Goal: Task Accomplishment & Management: Use online tool/utility

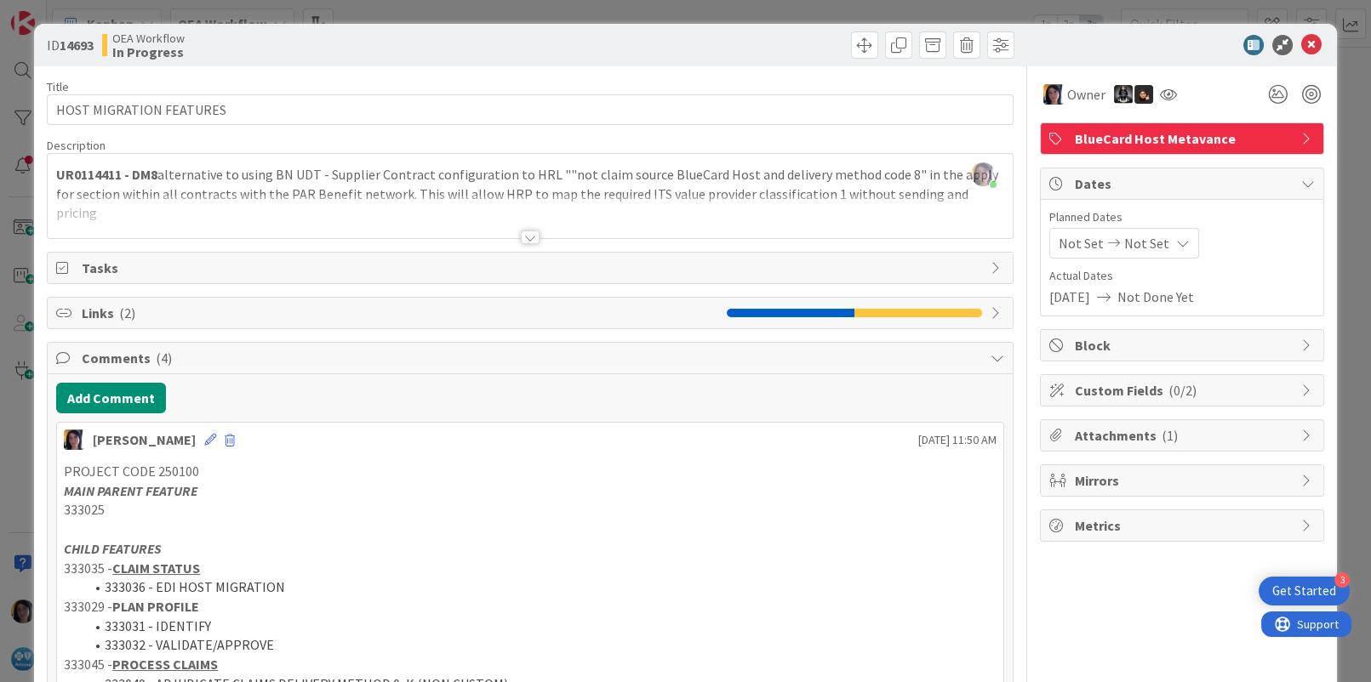
click at [1301, 45] on icon at bounding box center [1311, 45] width 20 height 20
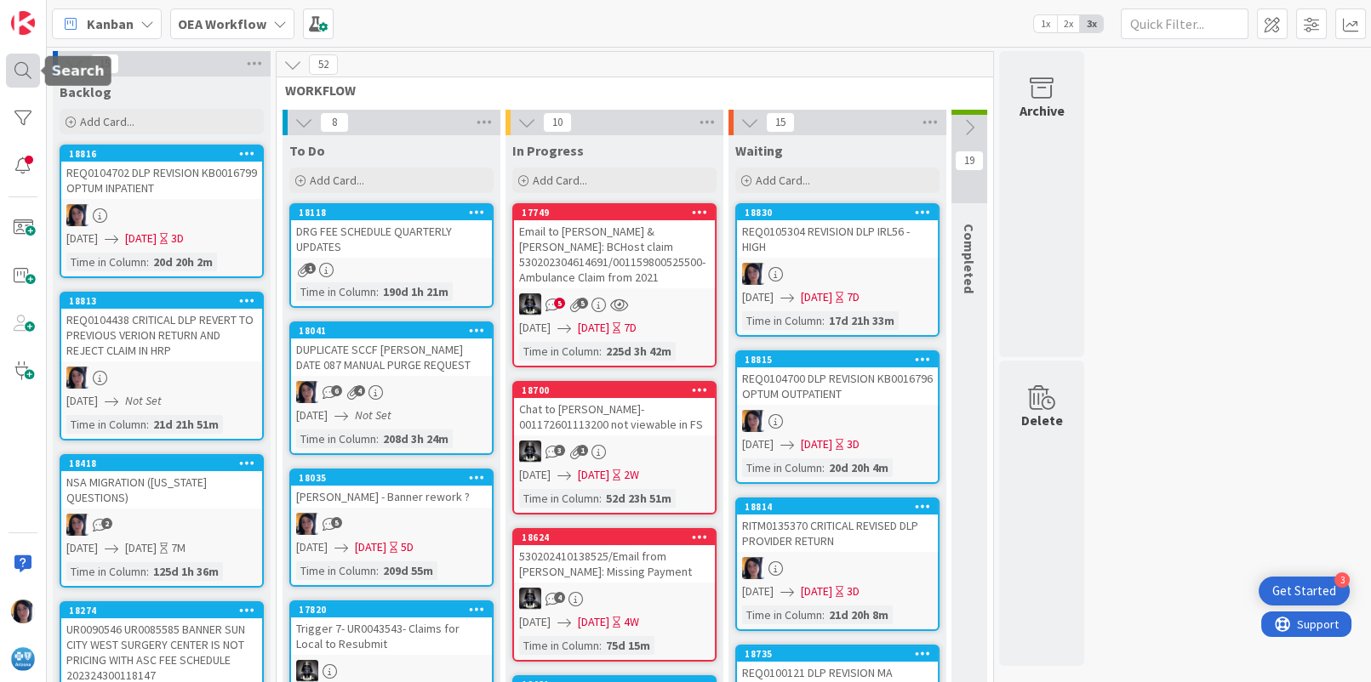
click at [18, 73] on div at bounding box center [23, 71] width 34 height 34
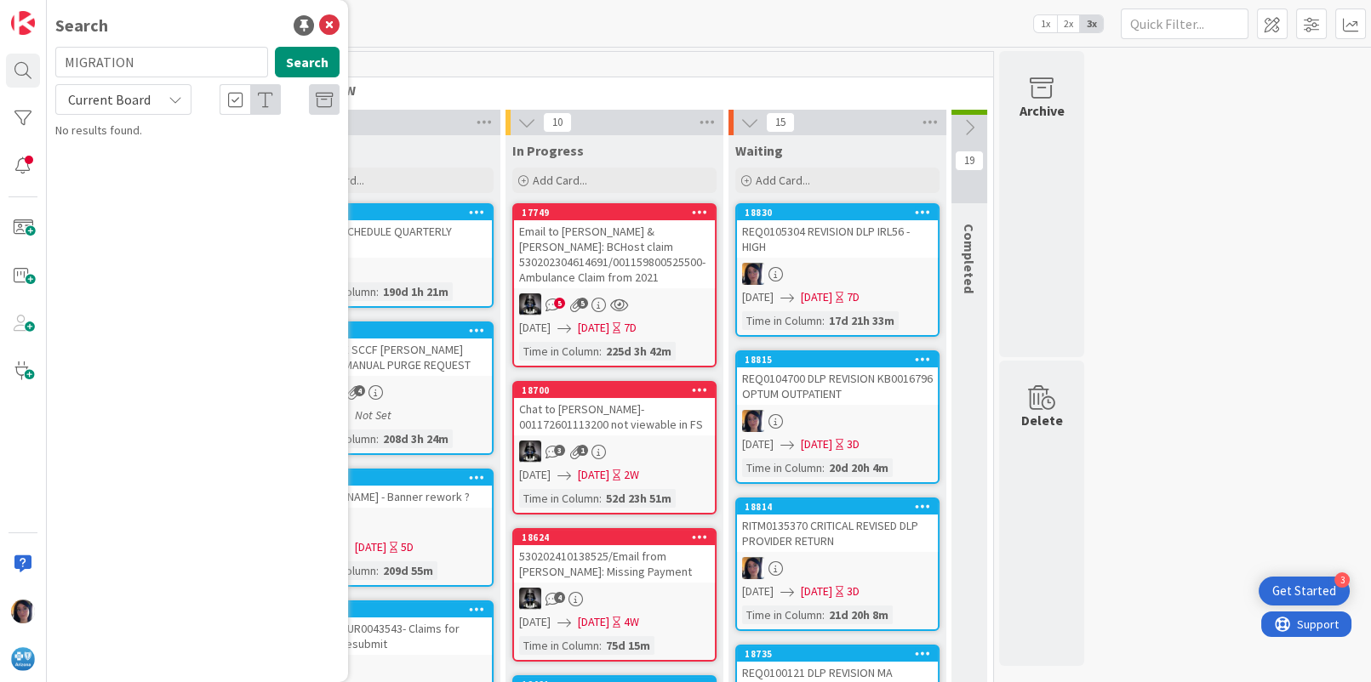
click at [111, 60] on input "MIGRATION" at bounding box center [161, 62] width 213 height 31
click at [111, 61] on input "MIGRATION" at bounding box center [161, 62] width 213 height 31
type input "INC0293355"
click at [286, 61] on button "Search" at bounding box center [307, 62] width 65 height 31
drag, startPoint x: 102, startPoint y: 95, endPoint x: 101, endPoint y: 114, distance: 18.7
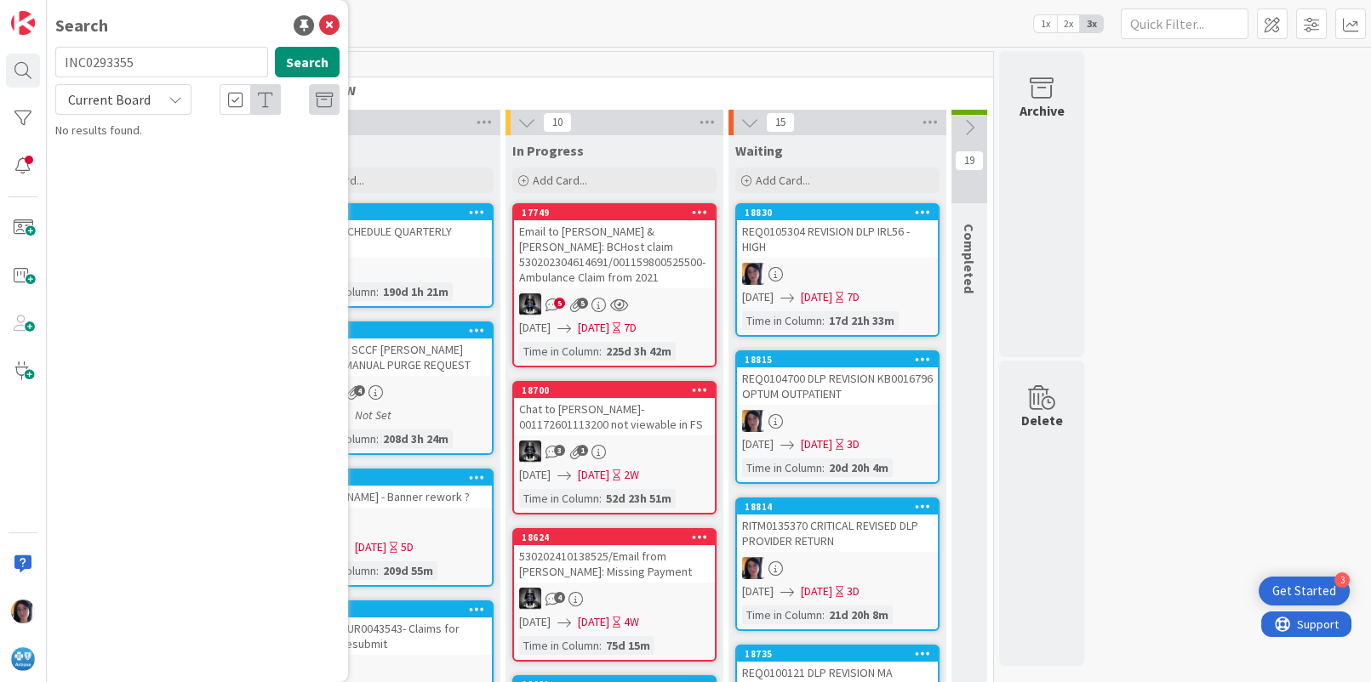
click at [102, 96] on span "Current Board" at bounding box center [109, 99] width 83 height 17
click at [92, 165] on span "All Boards" at bounding box center [153, 170] width 177 height 26
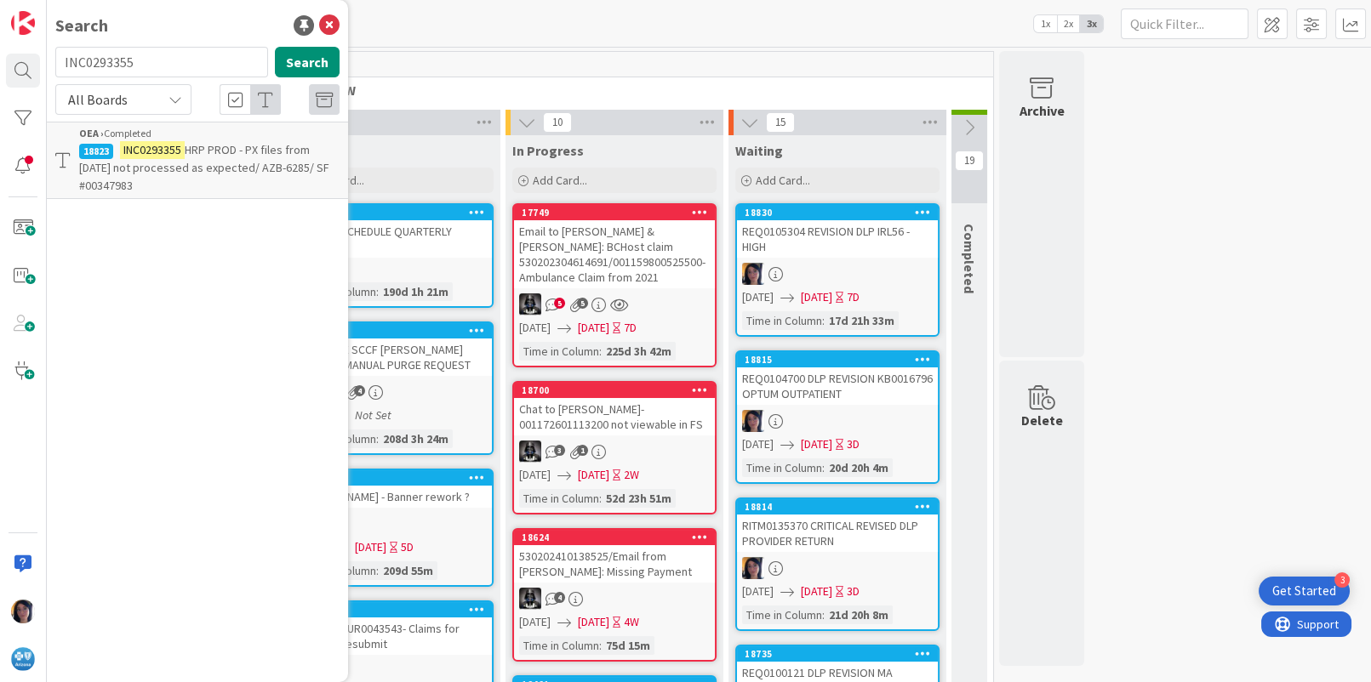
click at [204, 149] on span "HRP PROD - PX files from [DATE] not processed as expected/ AZB-6285/ SF #003479…" at bounding box center [204, 167] width 250 height 51
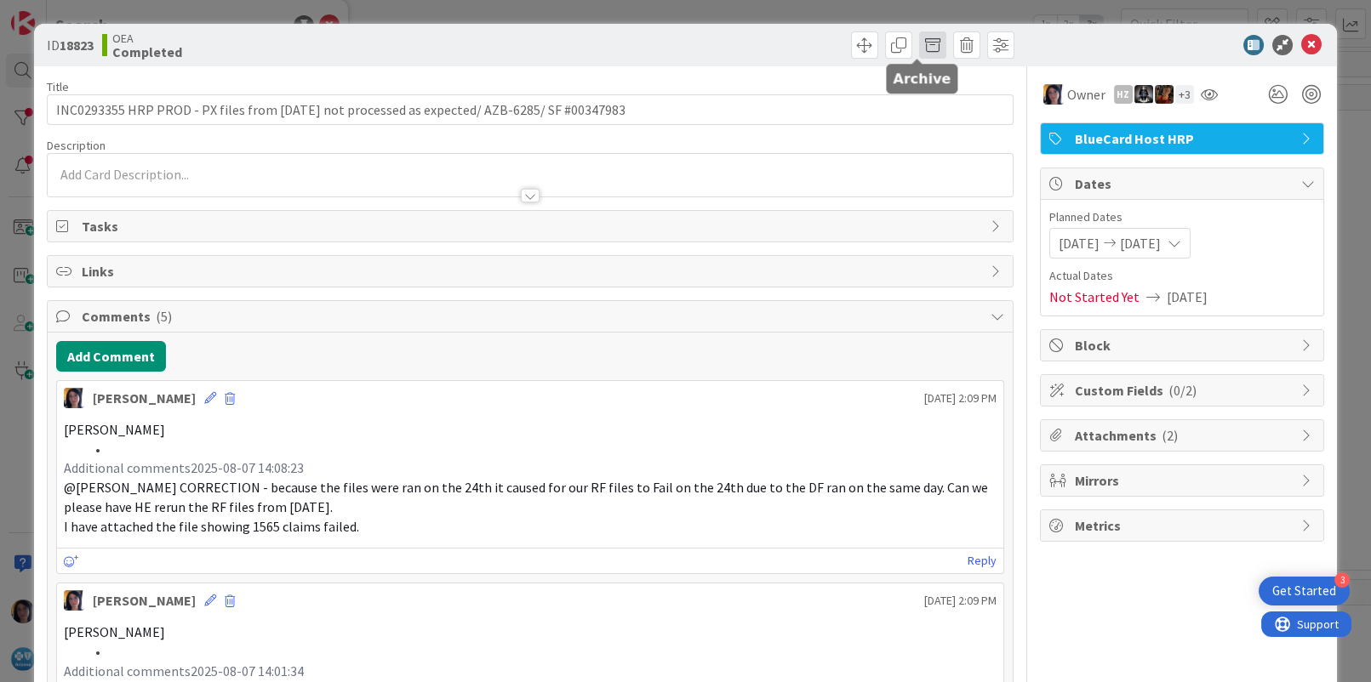
click at [919, 47] on span at bounding box center [932, 44] width 27 height 27
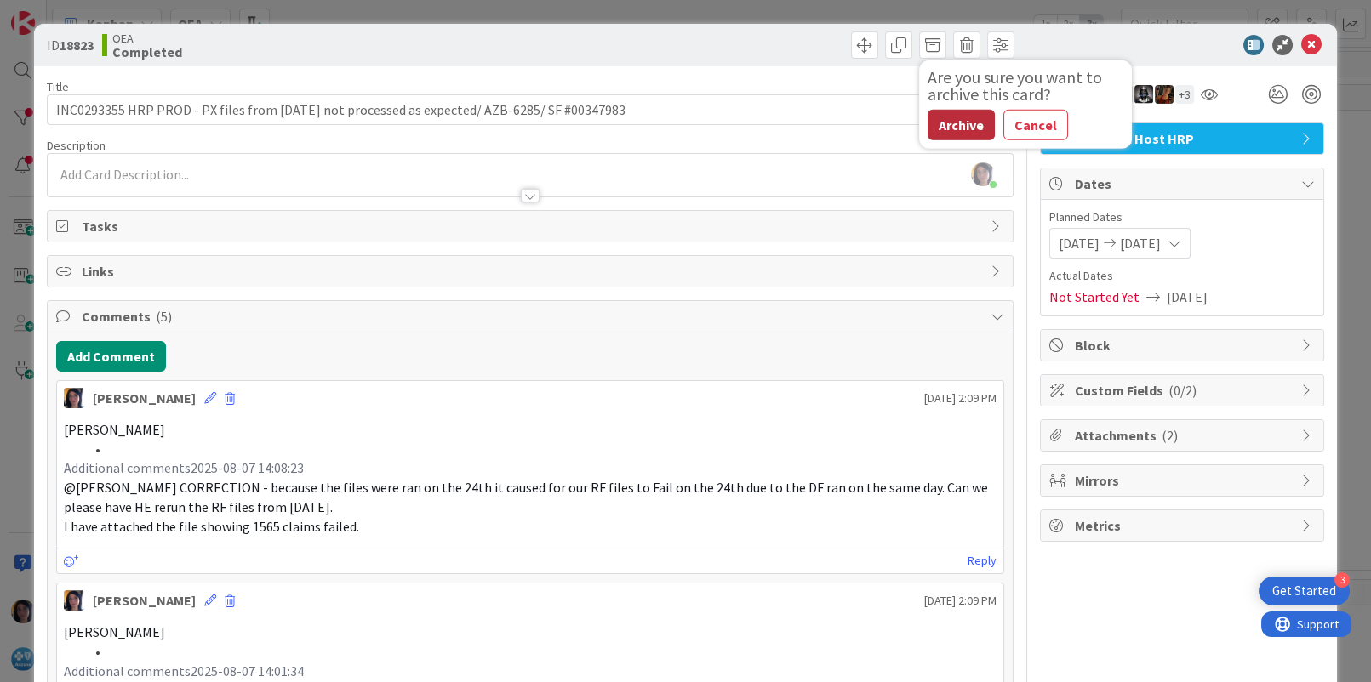
click at [928, 115] on button "Archive" at bounding box center [961, 125] width 67 height 31
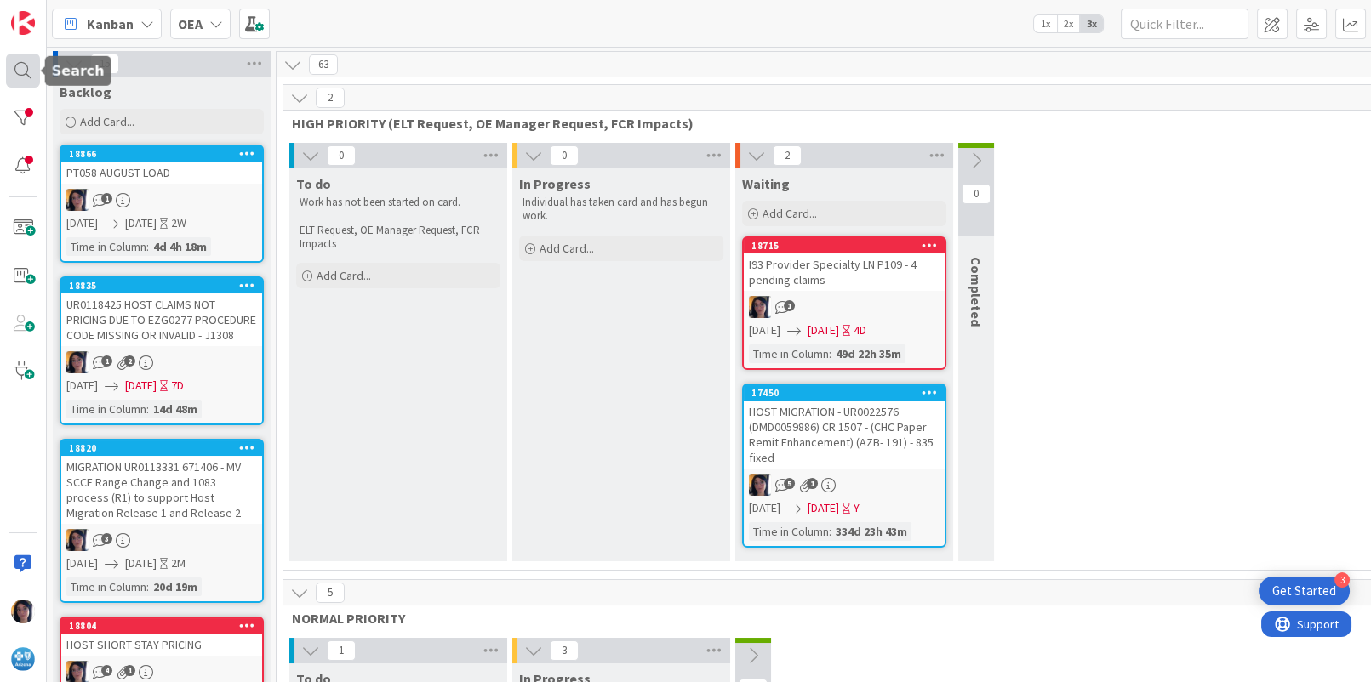
click at [22, 67] on div at bounding box center [23, 71] width 34 height 34
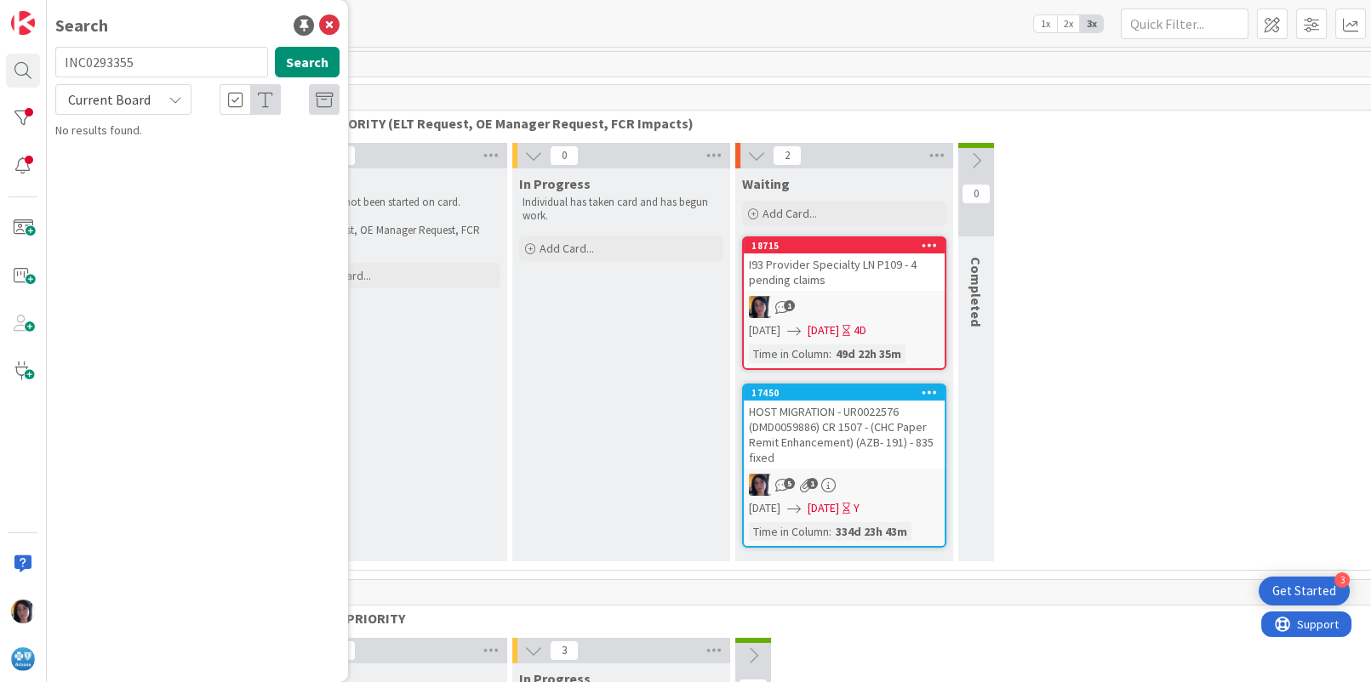
click at [87, 70] on input "INC0293355" at bounding box center [161, 62] width 213 height 31
type input "MIGRATION"
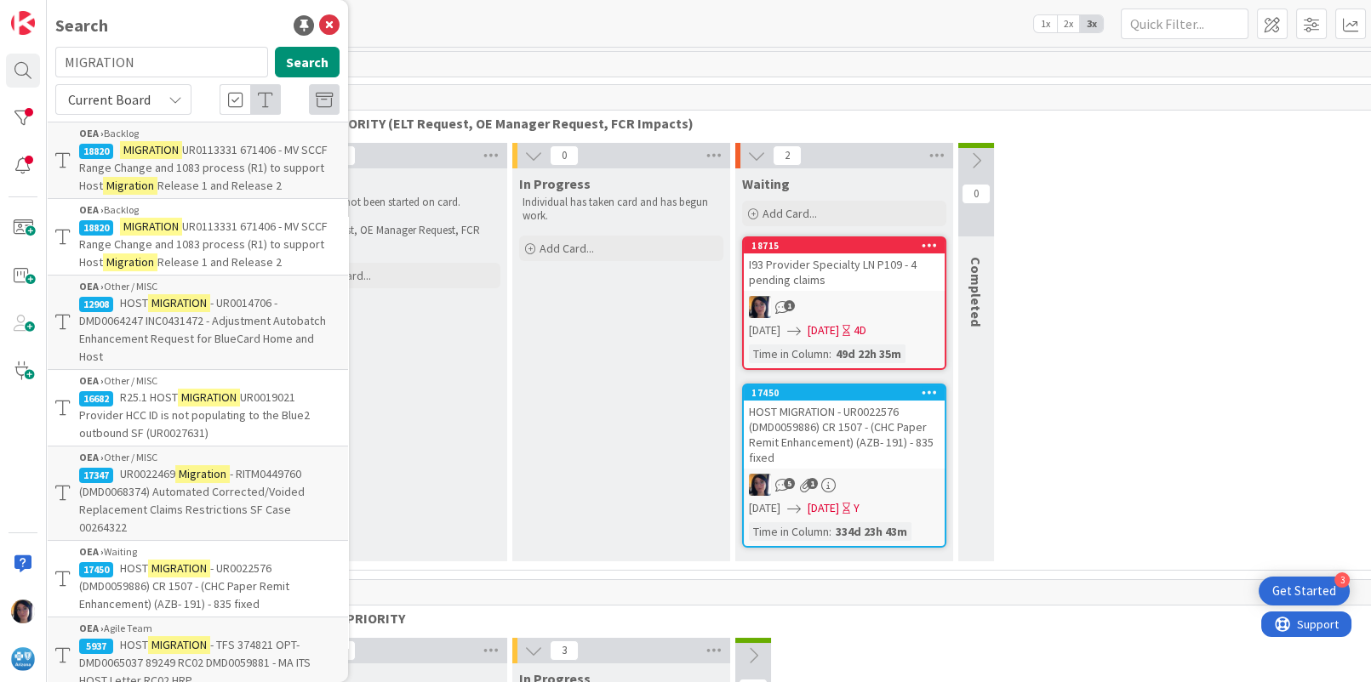
click at [107, 95] on span "Current Board" at bounding box center [109, 99] width 83 height 17
click at [113, 170] on span "All Boards" at bounding box center [153, 170] width 177 height 26
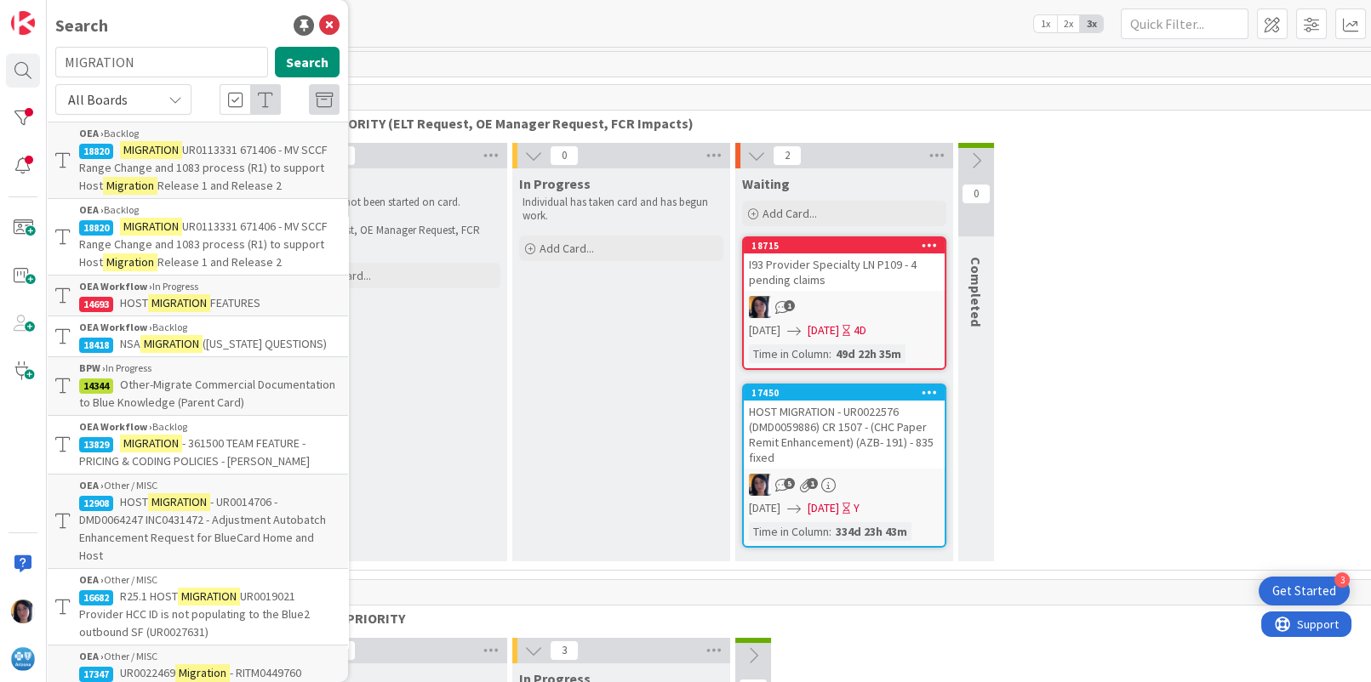
click at [130, 295] on span "HOST" at bounding box center [134, 302] width 28 height 15
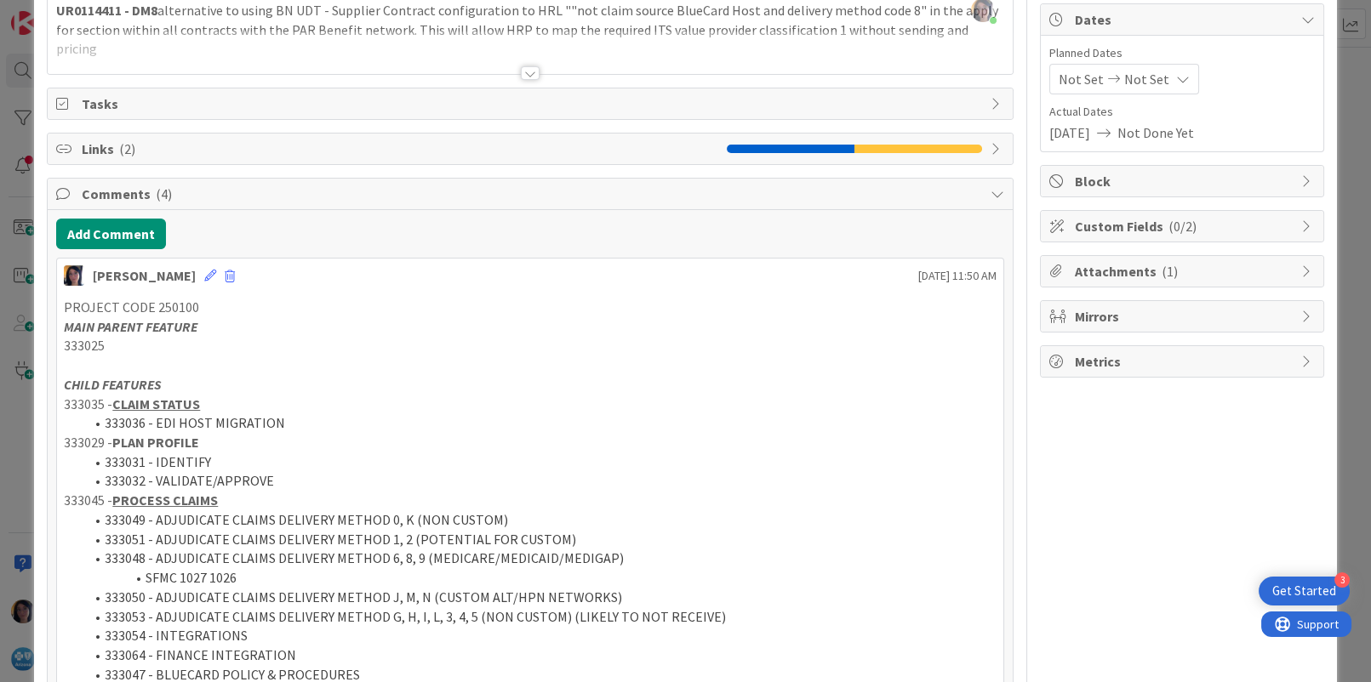
scroll to position [119, 0]
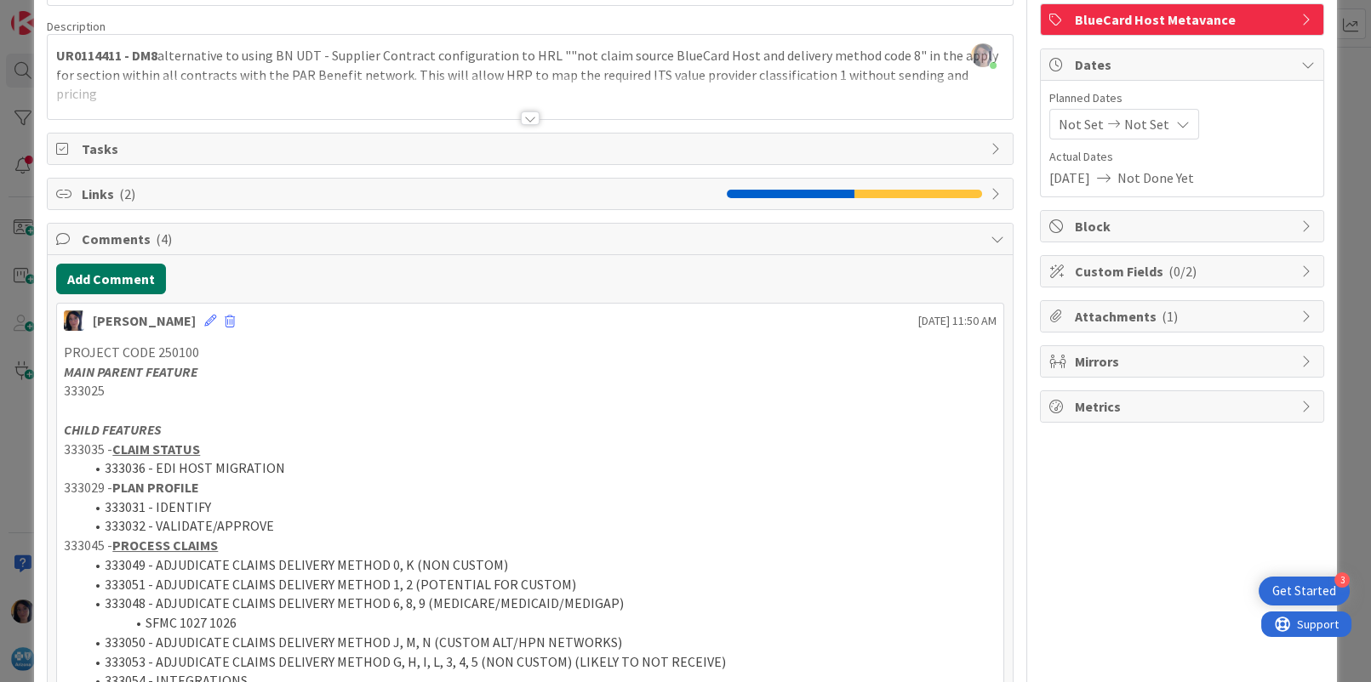
click at [111, 273] on button "Add Comment" at bounding box center [111, 279] width 110 height 31
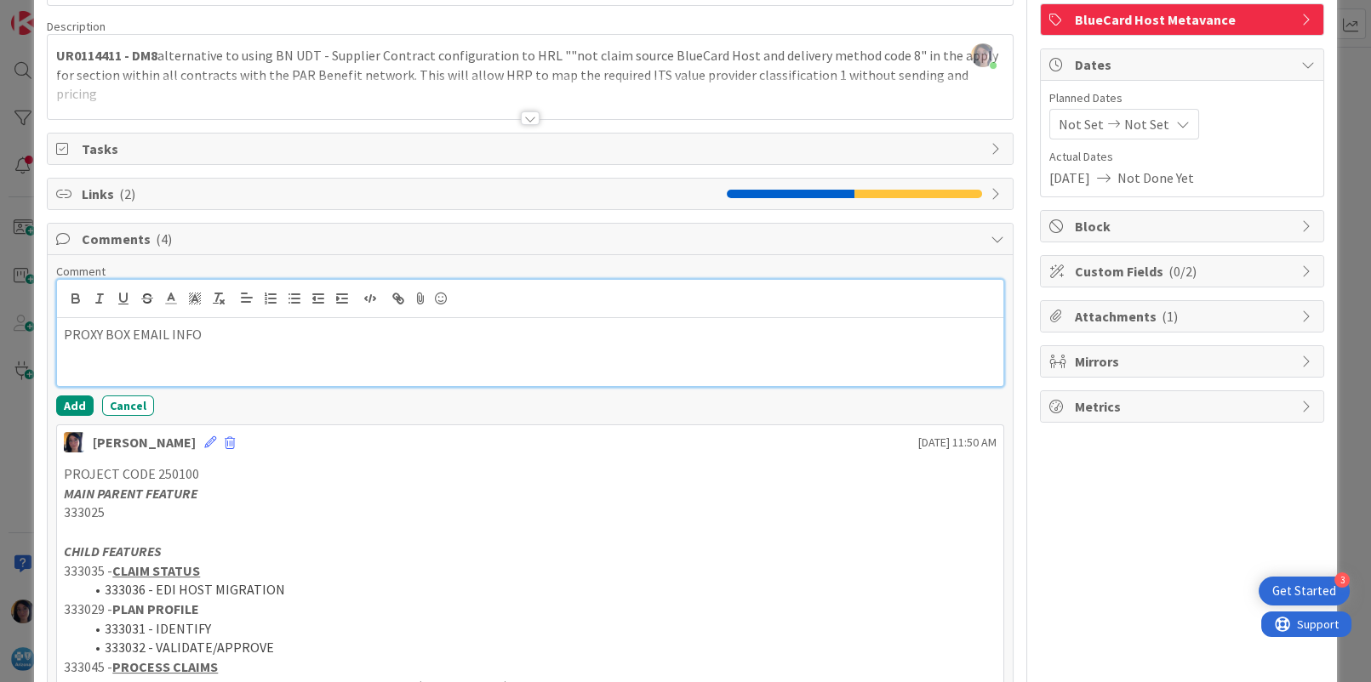
click at [88, 352] on p at bounding box center [530, 355] width 932 height 20
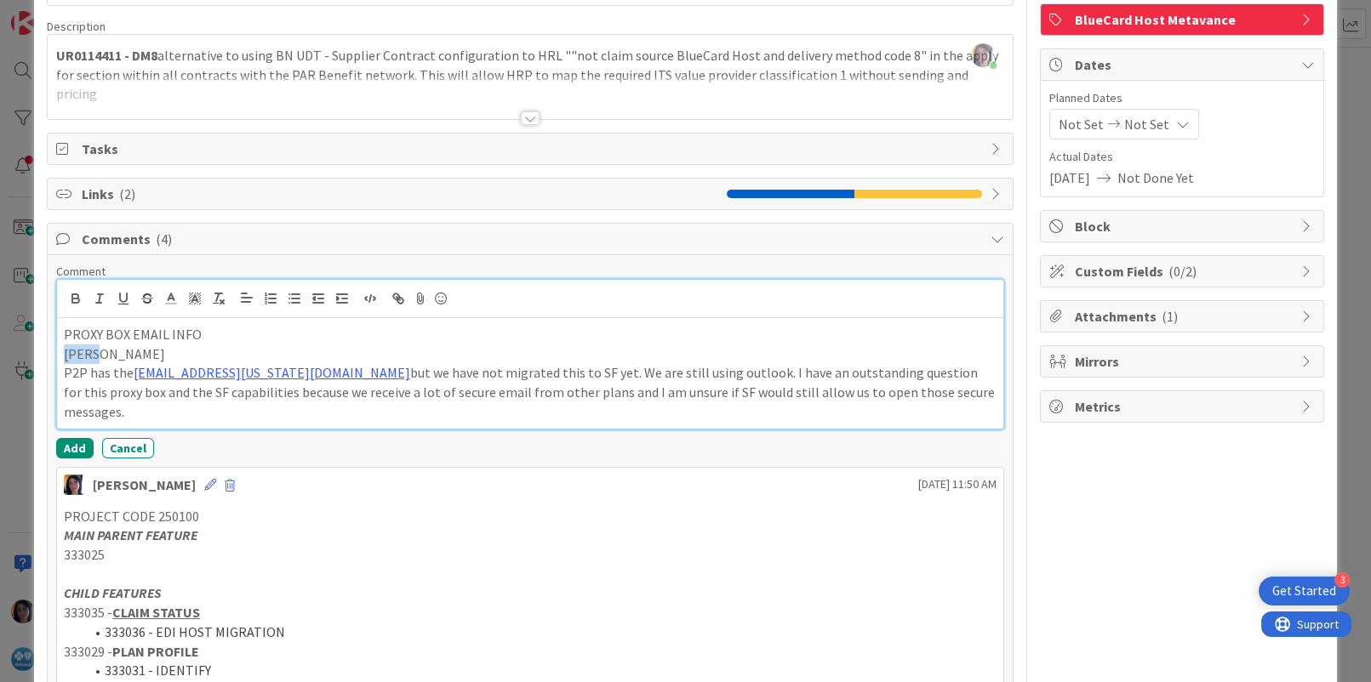
drag, startPoint x: 110, startPoint y: 353, endPoint x: 56, endPoint y: 354, distance: 53.6
click at [57, 354] on div "PROXY BOX EMAIL INFO [PERSON_NAME] P2P has the [EMAIL_ADDRESS][US_STATE][DOMAIN…" at bounding box center [529, 373] width 945 height 111
click at [88, 397] on p "P2P has the [EMAIL_ADDRESS][US_STATE][DOMAIN_NAME] but we have not migrated thi…" at bounding box center [530, 392] width 932 height 58
click at [78, 357] on strong "[PERSON_NAME]" at bounding box center [115, 353] width 103 height 17
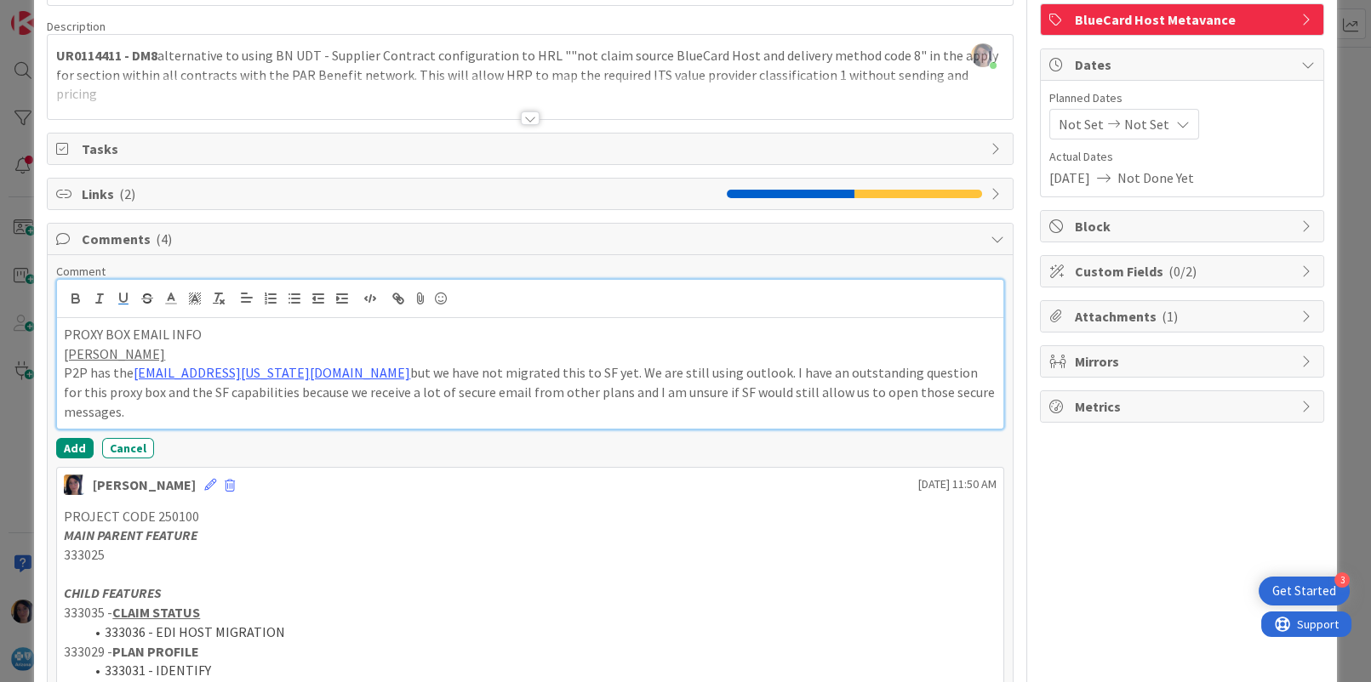
click at [78, 402] on p "P2P has the [EMAIL_ADDRESS][US_STATE][DOMAIN_NAME] but we have not migrated thi…" at bounding box center [530, 392] width 932 height 58
click at [132, 414] on p "P2P has the [EMAIL_ADDRESS][US_STATE][DOMAIN_NAME] but we have not migrated thi…" at bounding box center [530, 392] width 932 height 58
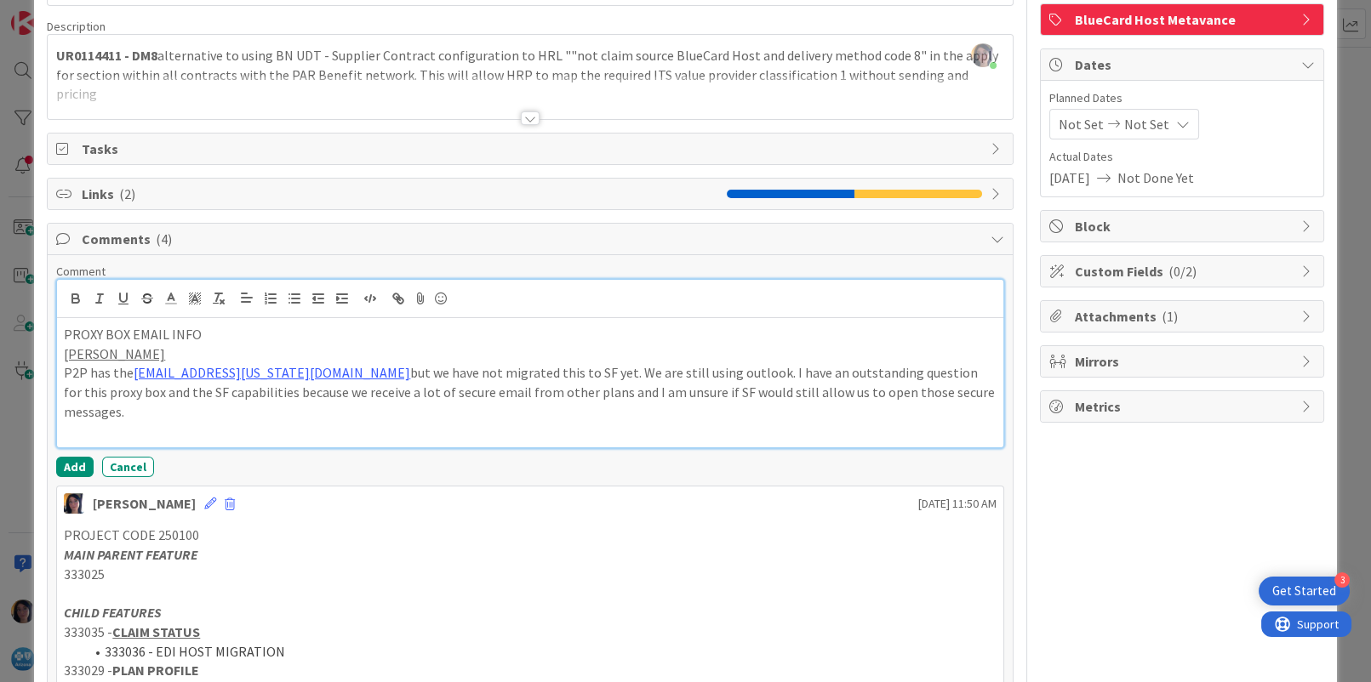
click at [75, 353] on u "[PERSON_NAME]" at bounding box center [114, 353] width 101 height 17
click at [115, 351] on p "[PERSON_NAME]" at bounding box center [530, 355] width 932 height 20
click at [119, 402] on p "P2P has the [EMAIL_ADDRESS][US_STATE][DOMAIN_NAME] but we have not migrated thi…" at bounding box center [530, 392] width 932 height 58
click at [208, 402] on p "P2P has the [EMAIL_ADDRESS][US_STATE][DOMAIN_NAME] but we have not migrated thi…" at bounding box center [530, 392] width 932 height 58
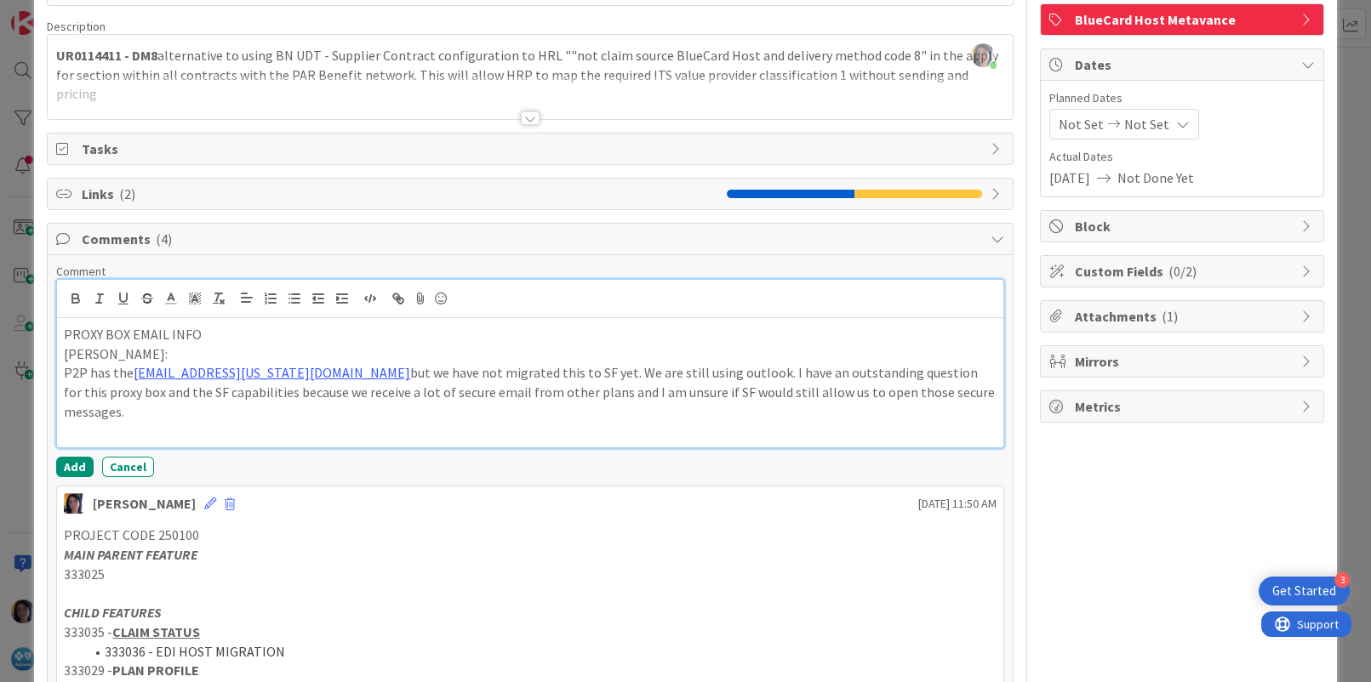
drag, startPoint x: 204, startPoint y: 335, endPoint x: 52, endPoint y: 335, distance: 152.3
click at [128, 416] on p "P2P has the [EMAIL_ADDRESS][US_STATE][DOMAIN_NAME] but we have not migrated thi…" at bounding box center [530, 392] width 932 height 58
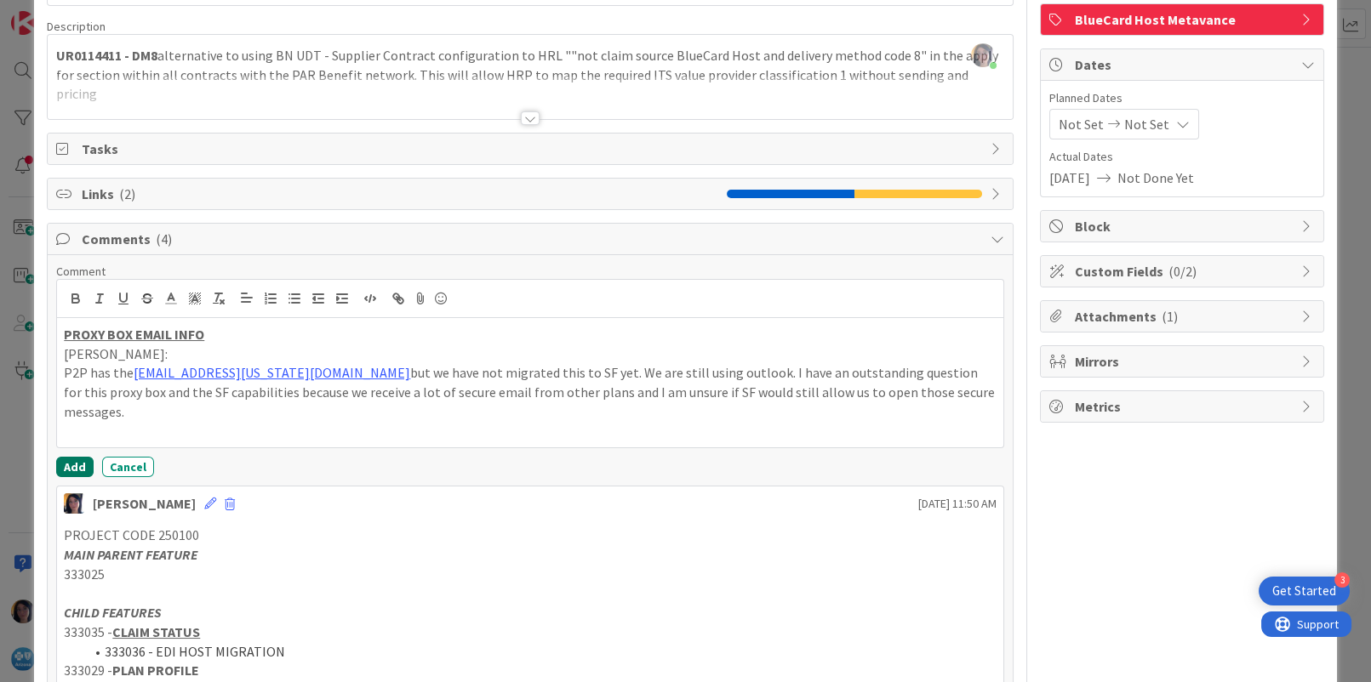
click at [76, 462] on button "Add" at bounding box center [74, 467] width 37 height 20
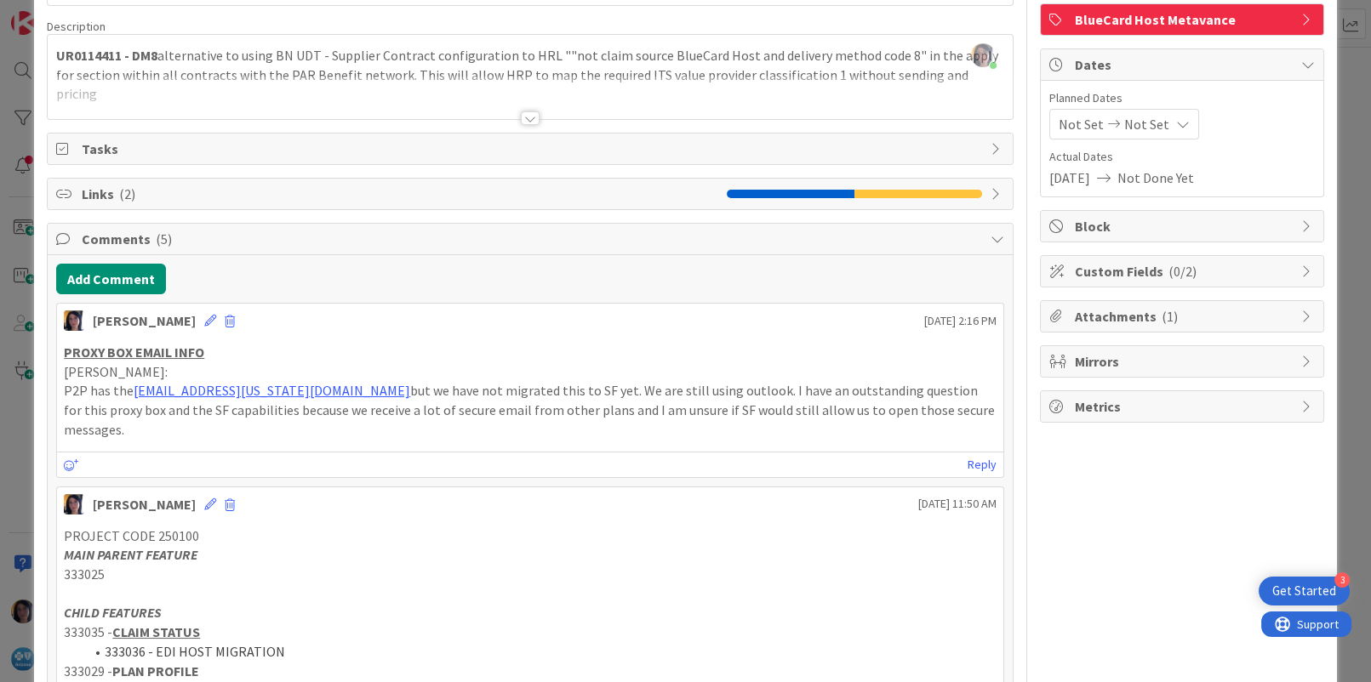
click at [64, 391] on p "P2P has the [EMAIL_ADDRESS][US_STATE][DOMAIN_NAME] but we have not migrated thi…" at bounding box center [530, 410] width 932 height 58
click at [204, 323] on icon at bounding box center [210, 321] width 12 height 12
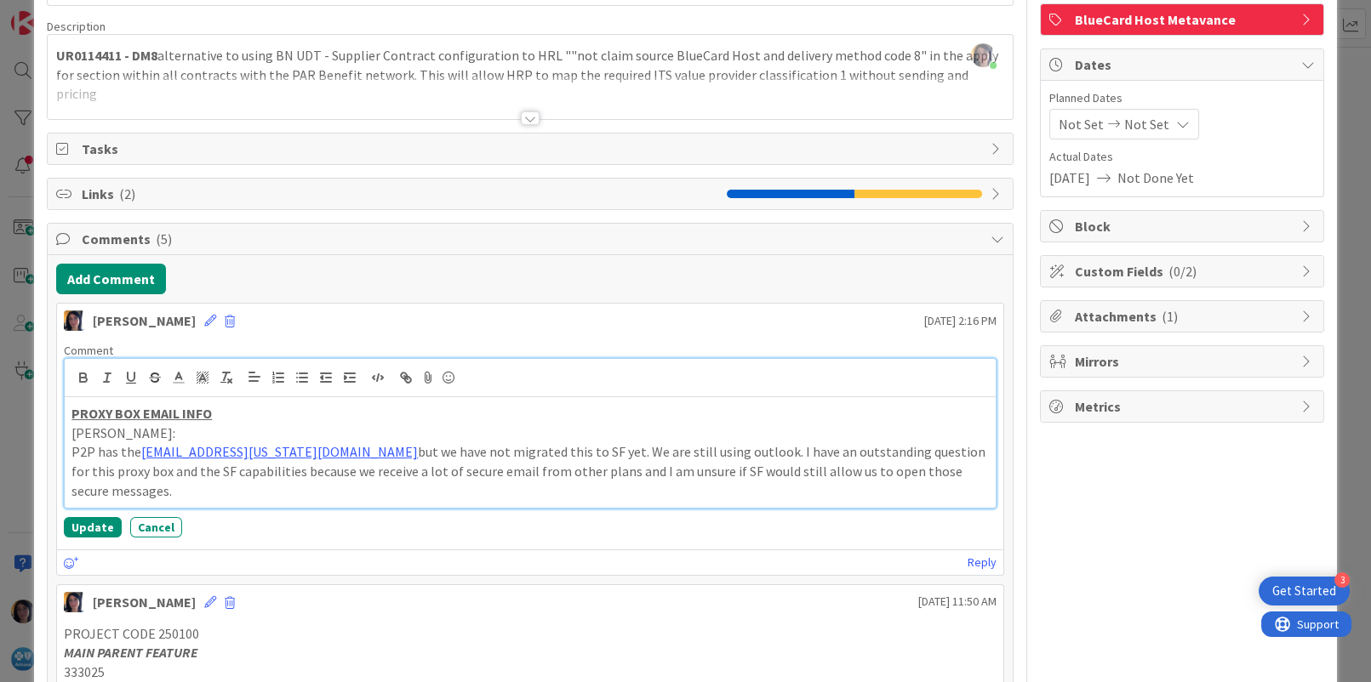
click at [69, 453] on div "PROXY BOX EMAIL INFO [PERSON_NAME]: P2P has the [EMAIL_ADDRESS][US_STATE][DOMAI…" at bounding box center [530, 452] width 930 height 111
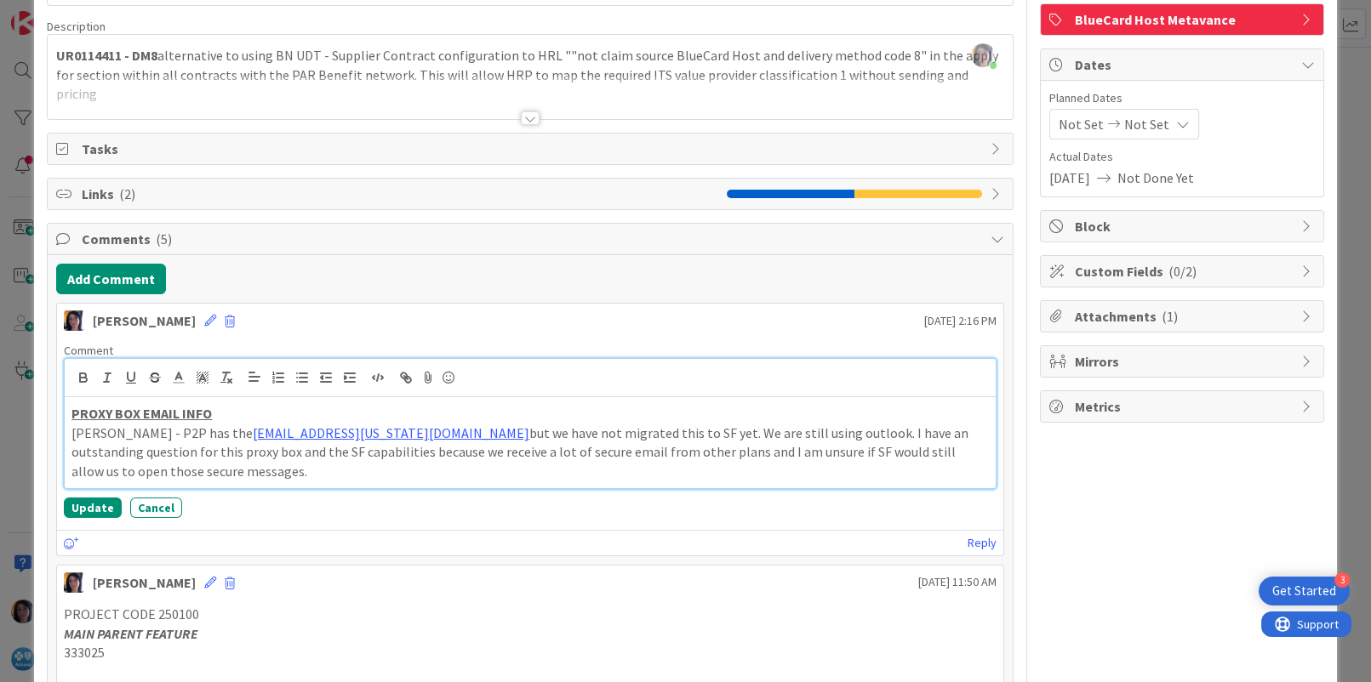
click at [231, 471] on p "[PERSON_NAME] - P2P has the [EMAIL_ADDRESS][US_STATE][DOMAIN_NAME] but we have …" at bounding box center [529, 453] width 916 height 58
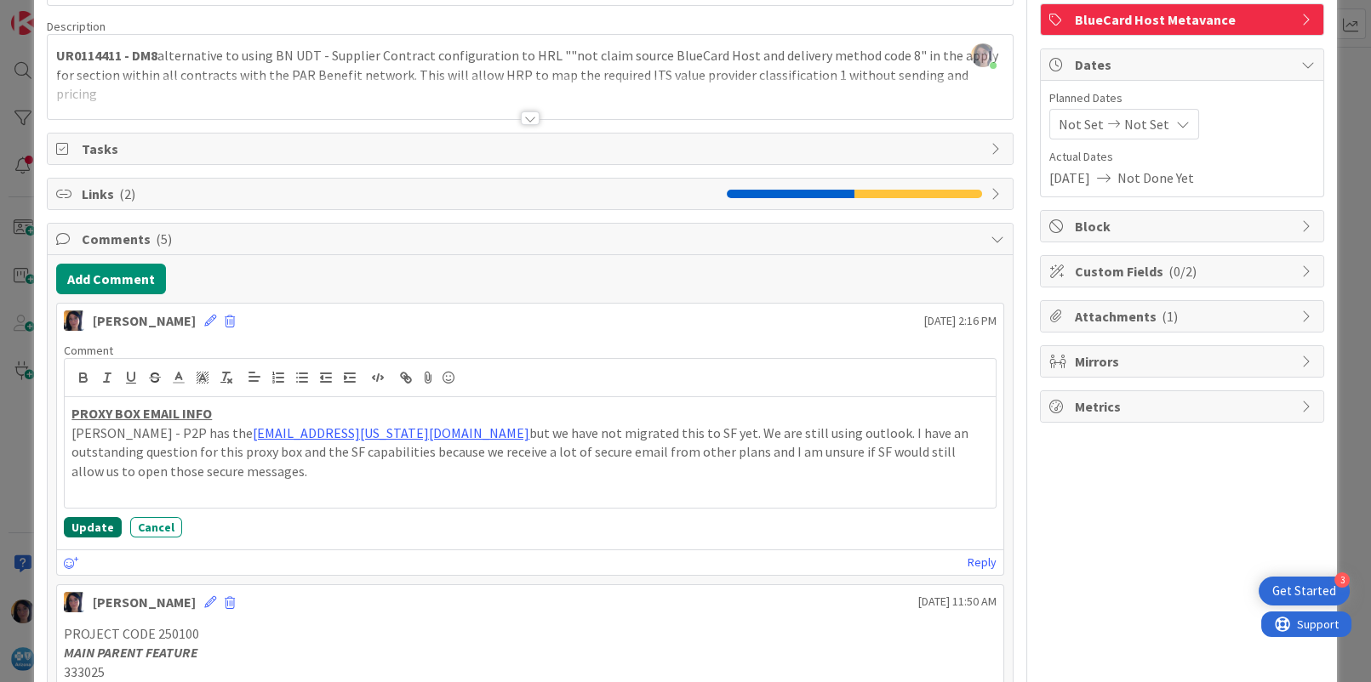
click at [93, 525] on button "Update" at bounding box center [93, 527] width 58 height 20
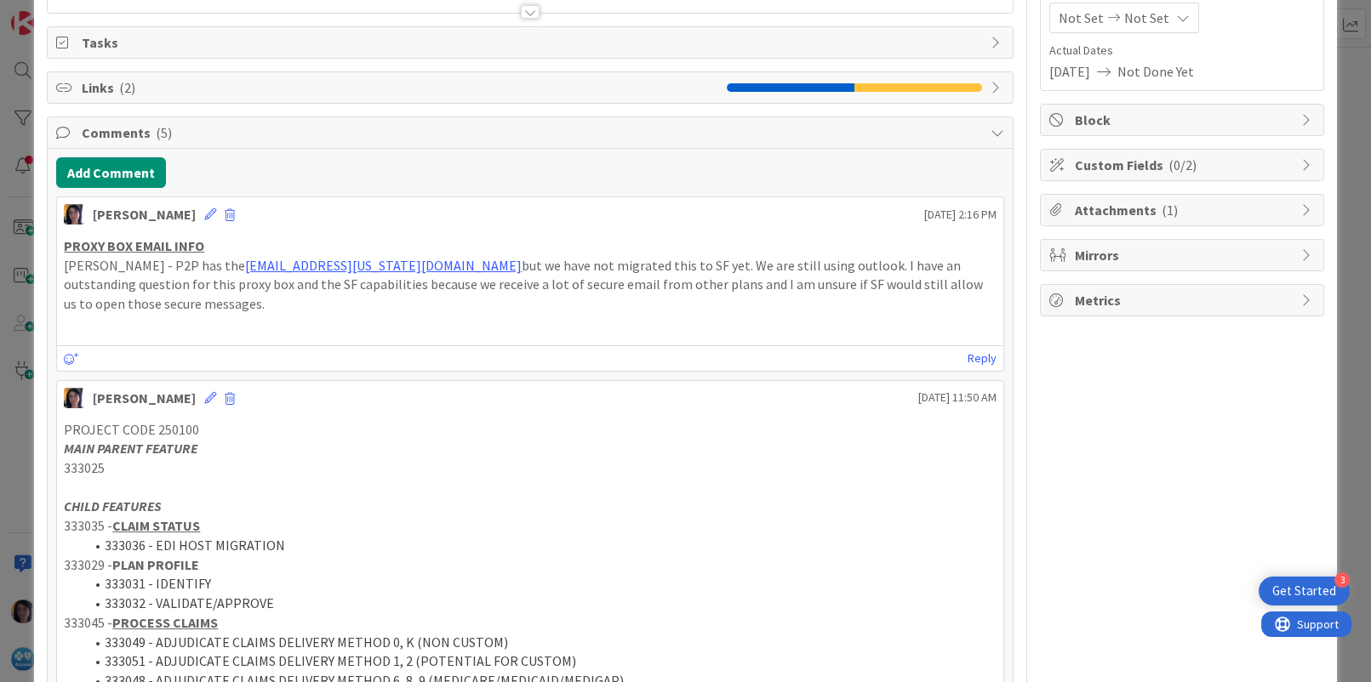
scroll to position [13, 0]
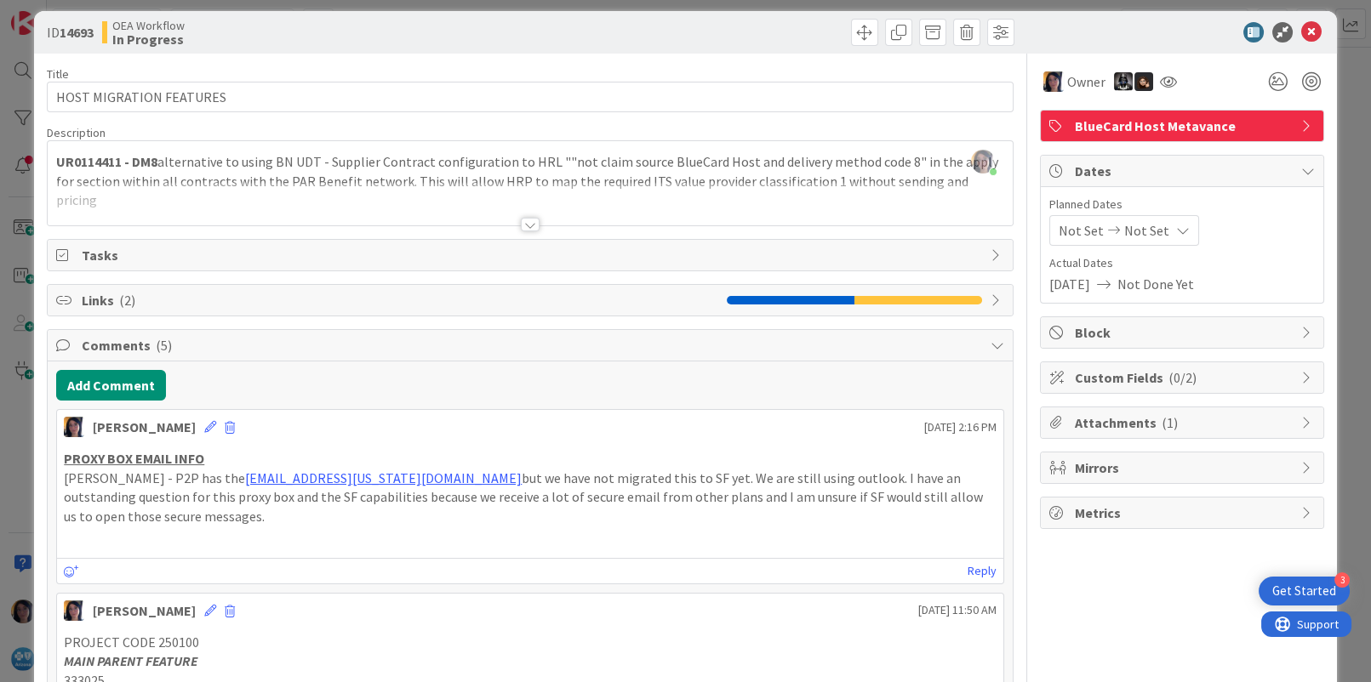
click at [93, 301] on span "Links ( 2 )" at bounding box center [400, 300] width 636 height 20
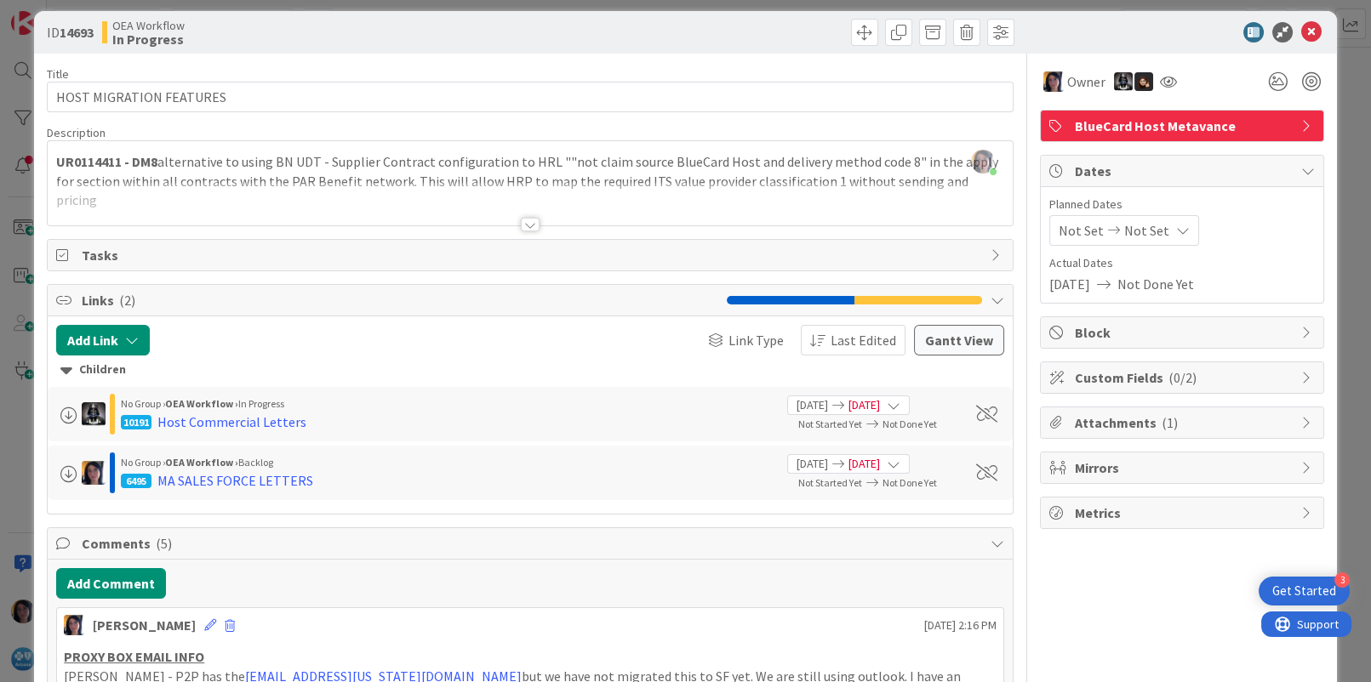
click at [93, 302] on span "Links ( 2 )" at bounding box center [400, 300] width 636 height 20
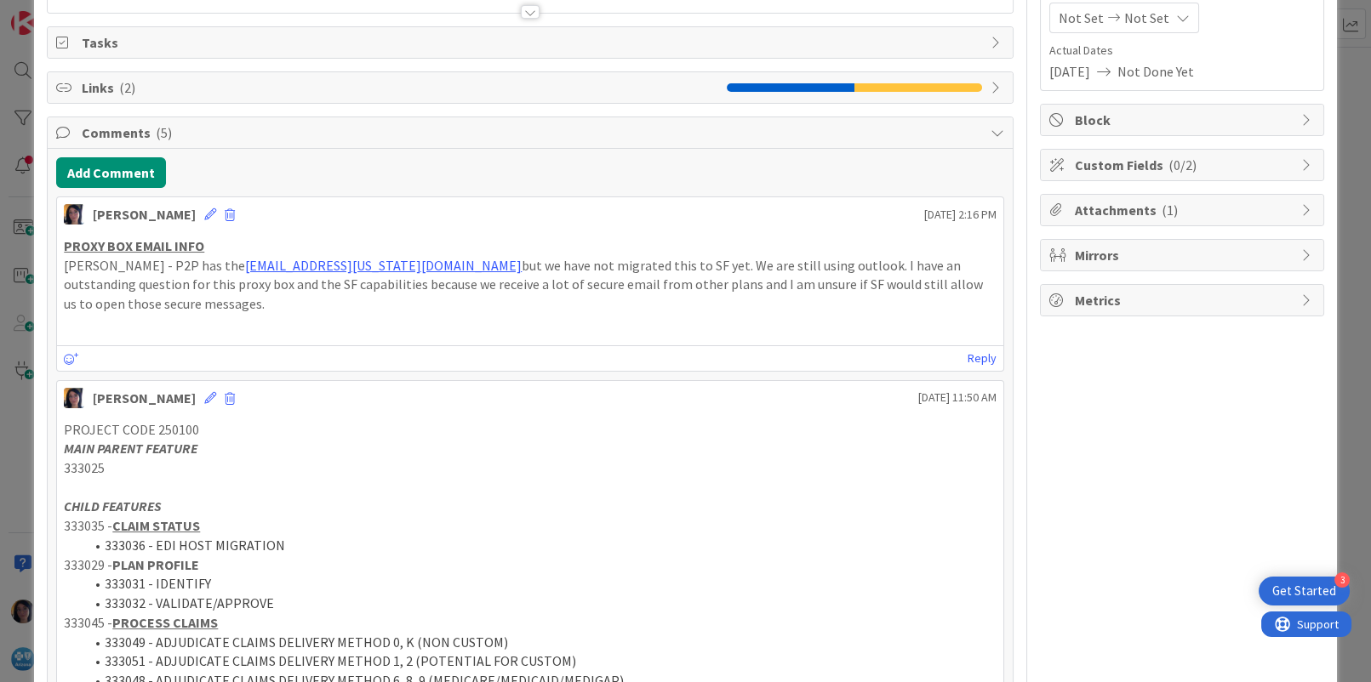
scroll to position [0, 0]
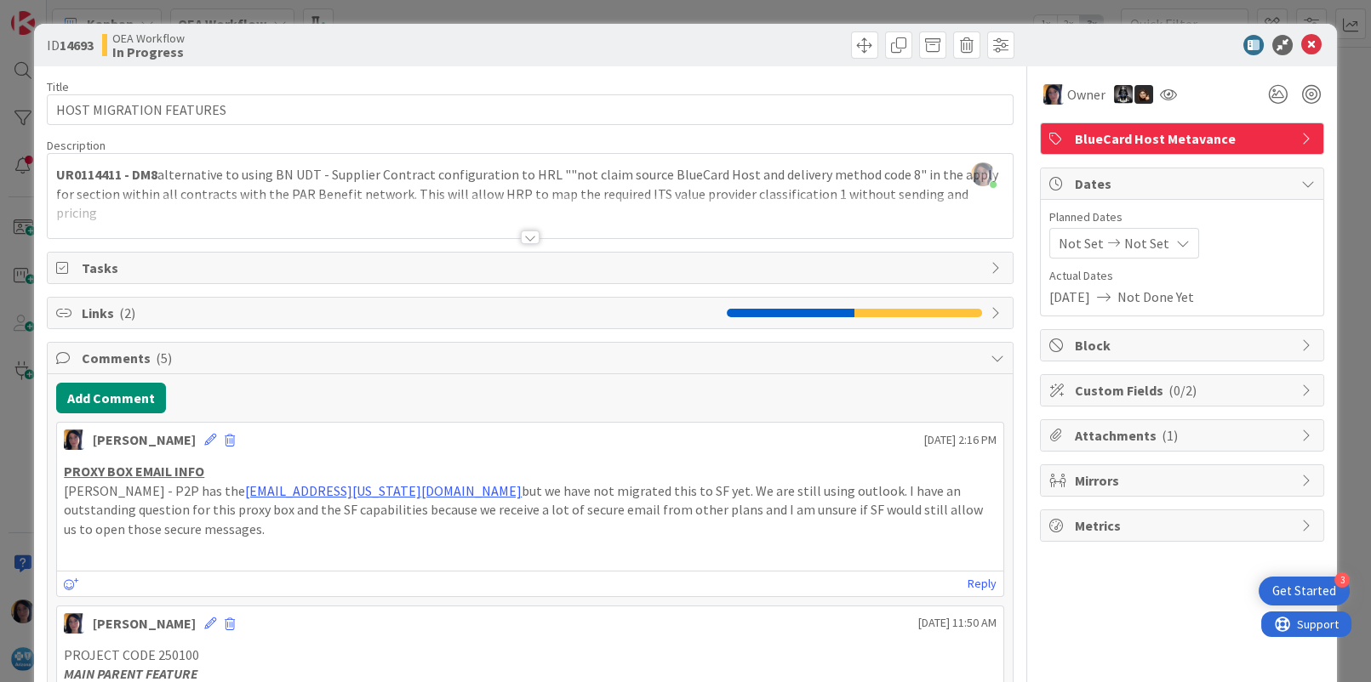
click at [1301, 43] on icon at bounding box center [1311, 45] width 20 height 20
